Goal: Task Accomplishment & Management: Use online tool/utility

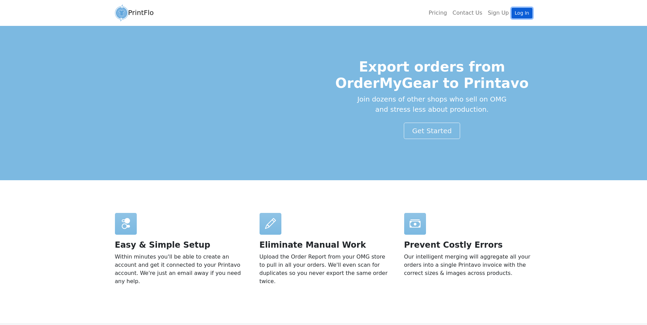
click at [523, 13] on link "Log In" at bounding box center [521, 13] width 20 height 11
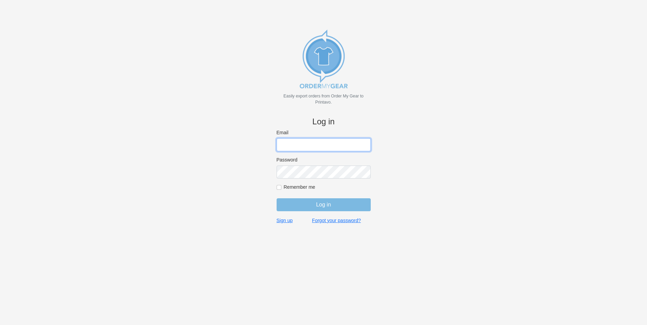
type input "bminkoff@shenkcompany.com"
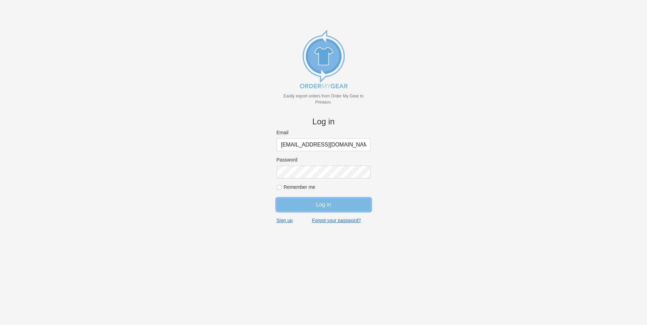
click at [316, 203] on input "Log in" at bounding box center [324, 204] width 94 height 13
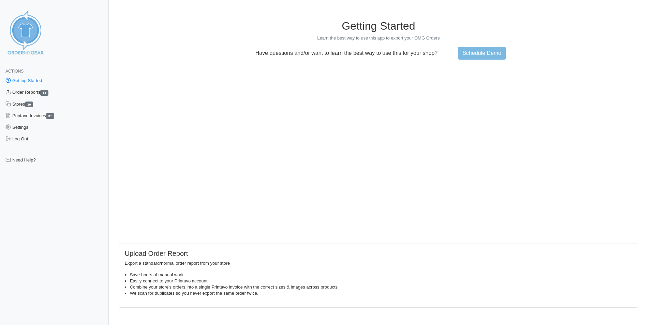
click at [31, 92] on link "Order Reports 31" at bounding box center [54, 93] width 109 height 12
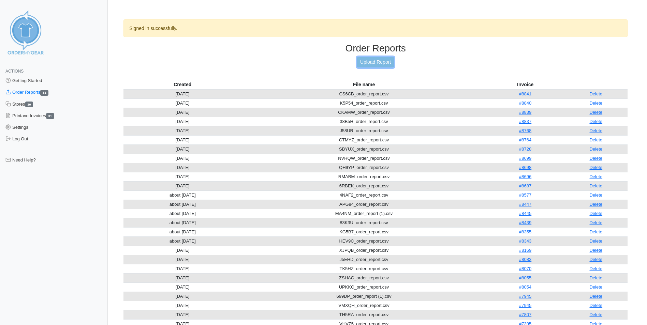
click at [367, 63] on link "Upload Report" at bounding box center [375, 62] width 37 height 11
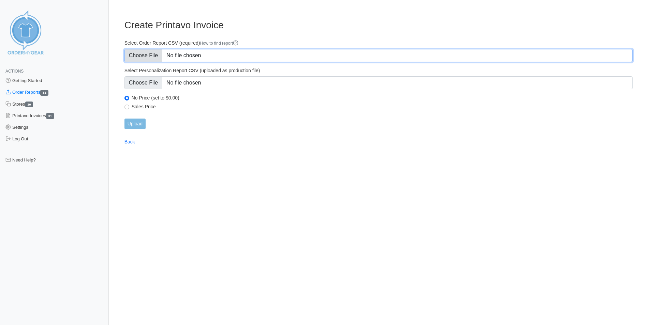
click at [189, 55] on input "Select Order Report CSV (required) How to find report" at bounding box center [378, 55] width 508 height 13
type input "C:\fakepath\PSJ8V_Customer_report_68da8777105700.74440001.csv"
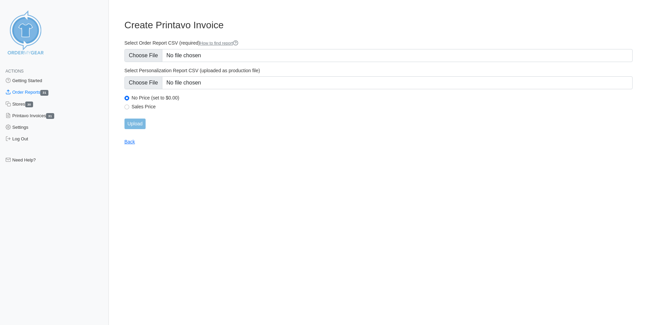
click at [127, 104] on div "Sales Price" at bounding box center [378, 108] width 508 height 8
click at [128, 109] on input "Sales Price" at bounding box center [126, 107] width 5 height 5
radio input "true"
click at [137, 120] on input "Upload" at bounding box center [134, 124] width 21 height 11
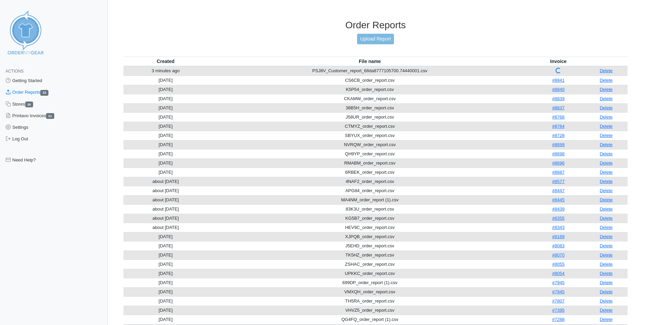
click at [437, 26] on h3 "Order Reports" at bounding box center [375, 25] width 504 height 12
